Goal: Check status

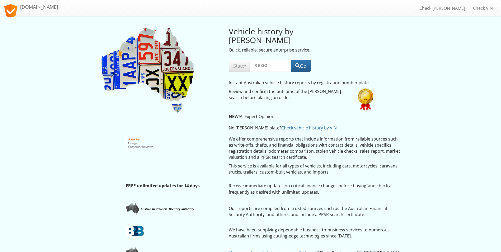
click at [261, 60] on input "text" at bounding box center [270, 66] width 41 height 12
type input "1TT6PX"
click at [302, 60] on button "Go" at bounding box center [301, 66] width 20 height 12
click at [240, 63] on span "State" at bounding box center [239, 66] width 12 height 6
